Goal: Task Accomplishment & Management: Use online tool/utility

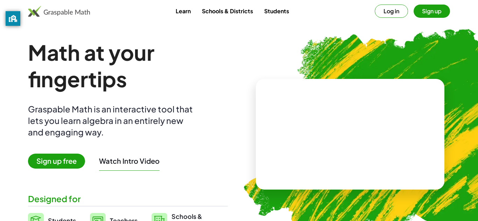
click at [427, 16] on button "Sign up" at bounding box center [431, 11] width 36 height 13
